Goal: Information Seeking & Learning: Learn about a topic

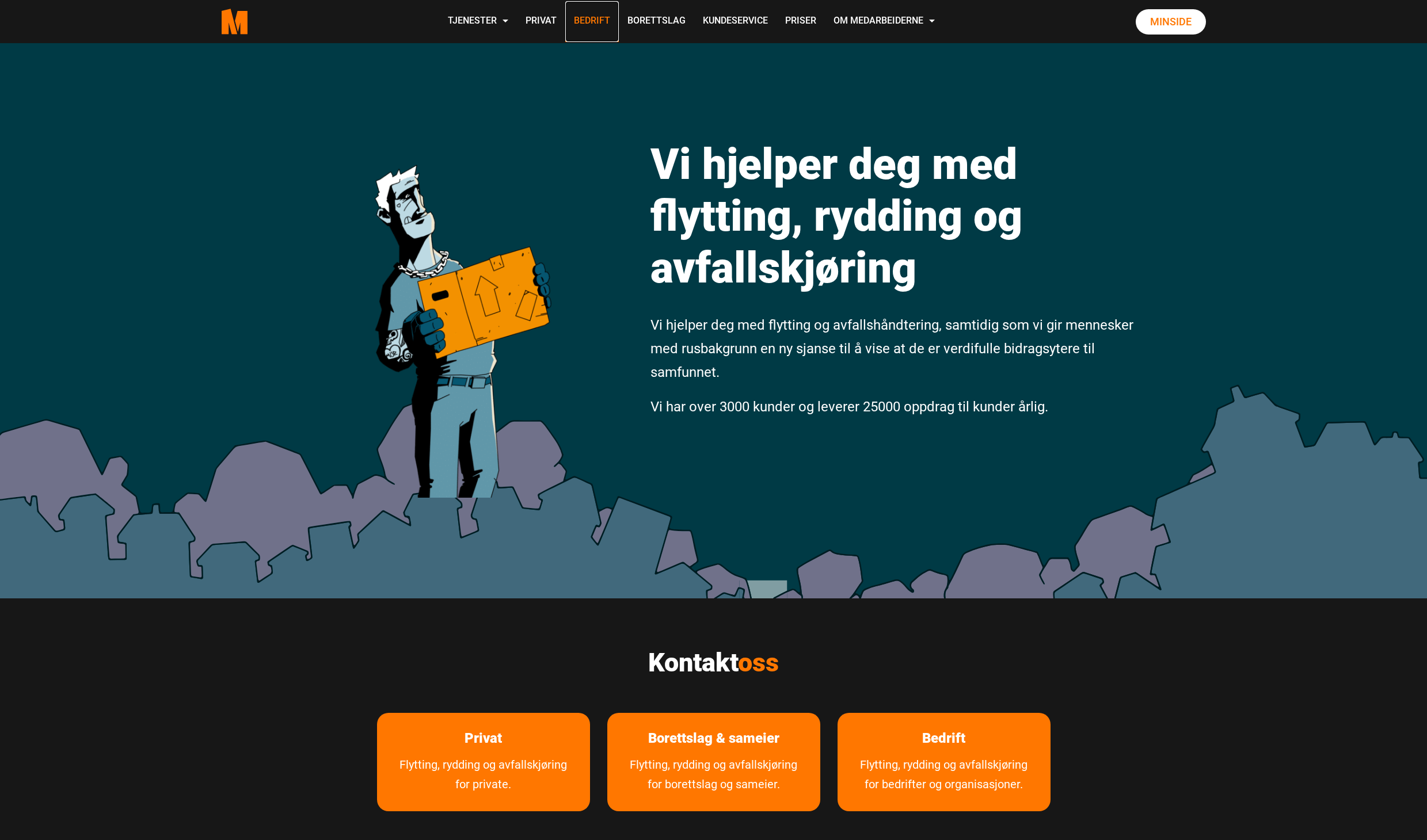
click at [610, 24] on link "Bedrift" at bounding box center [592, 21] width 53 height 41
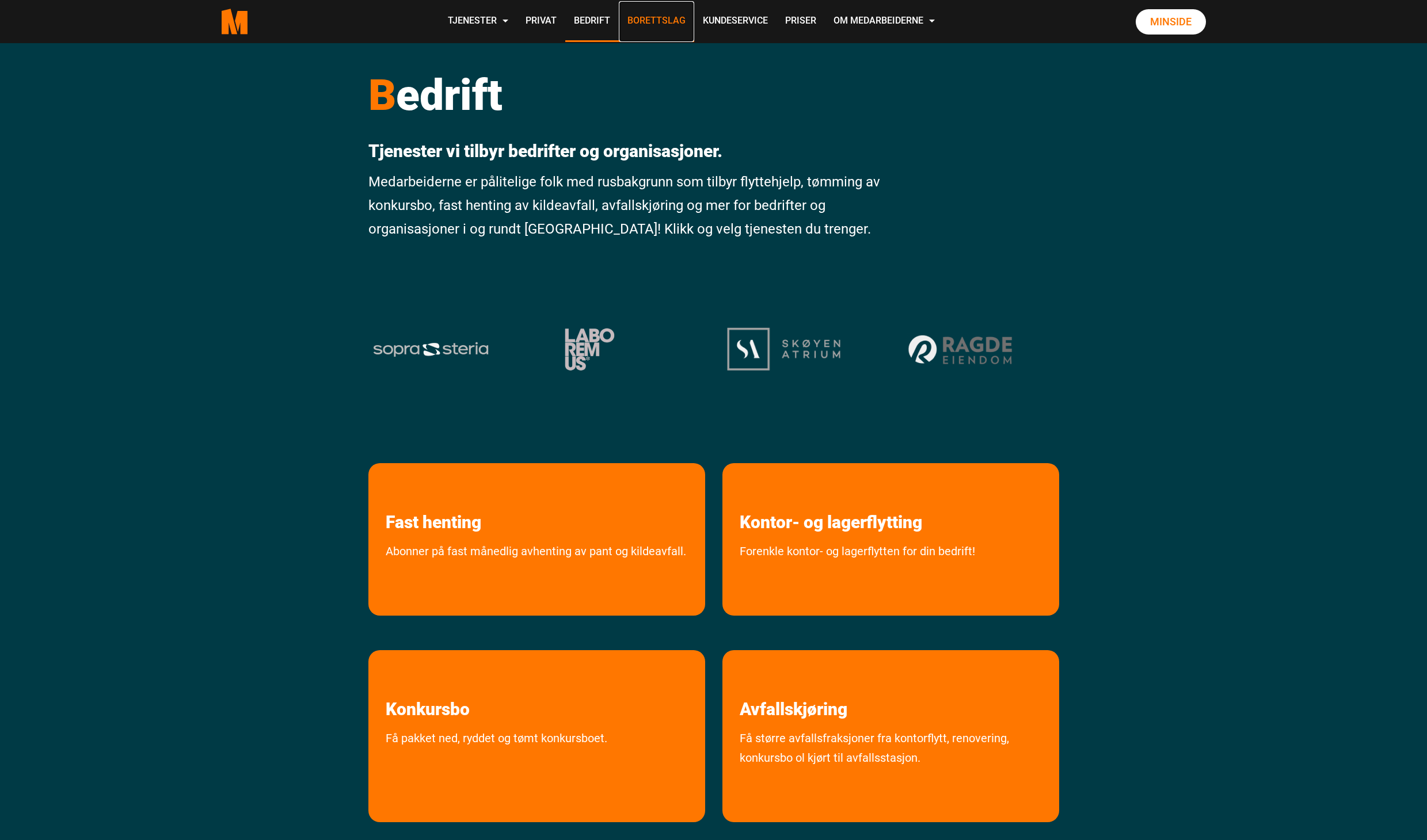
click at [658, 24] on link "Borettslag" at bounding box center [657, 21] width 75 height 41
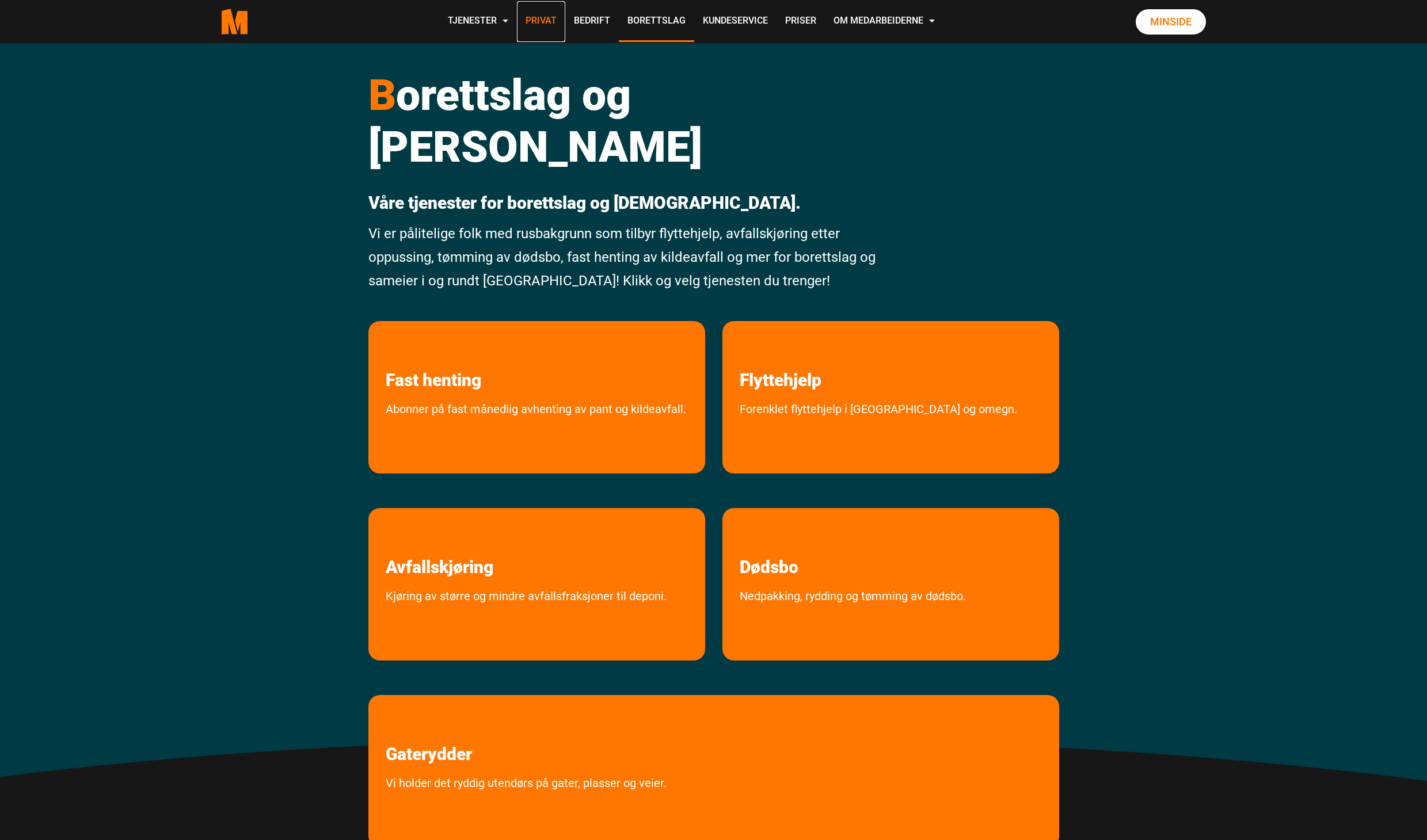
click at [547, 25] on link "Privat" at bounding box center [541, 21] width 48 height 41
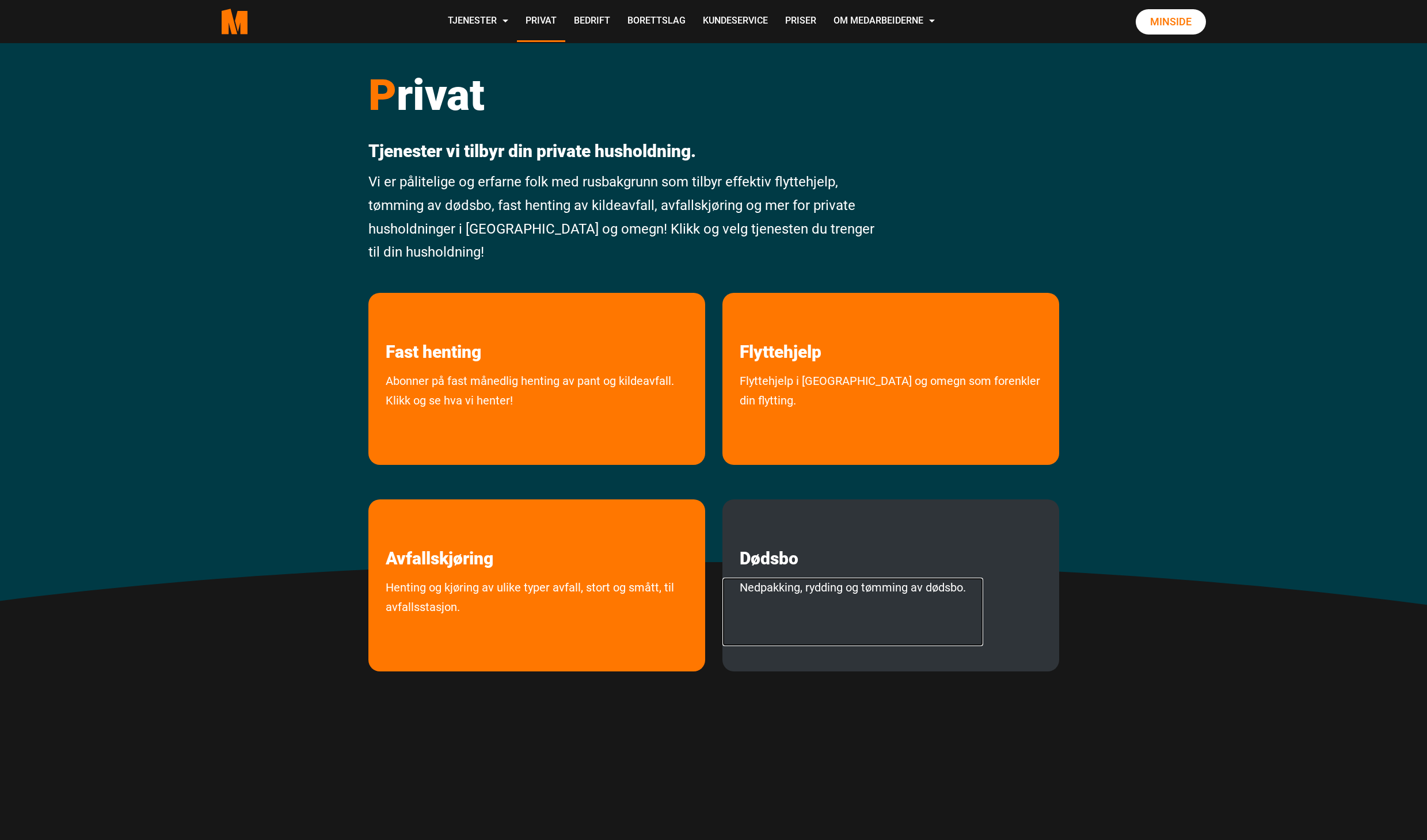
click at [755, 589] on link "Nedpakking, rydding og tømming av dødsbo." at bounding box center [853, 612] width 261 height 68
